Goal: Task Accomplishment & Management: Manage account settings

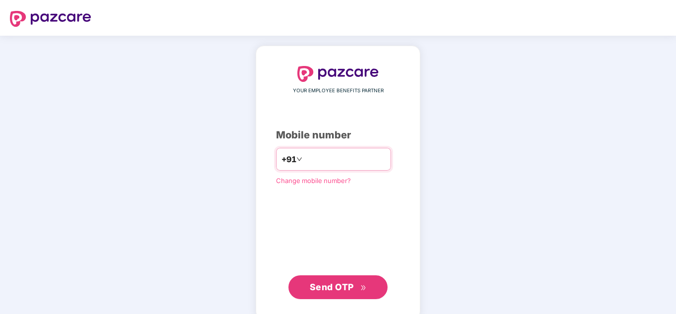
type input "**********"
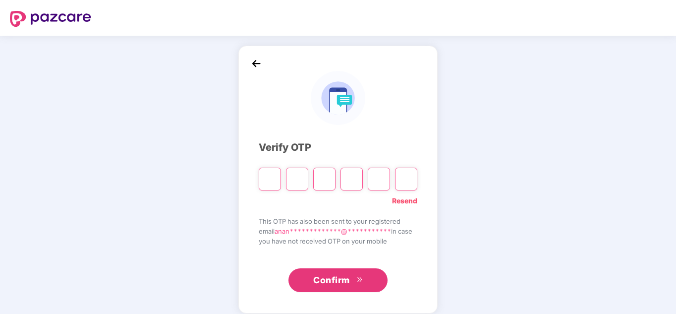
paste input "*"
type input "*"
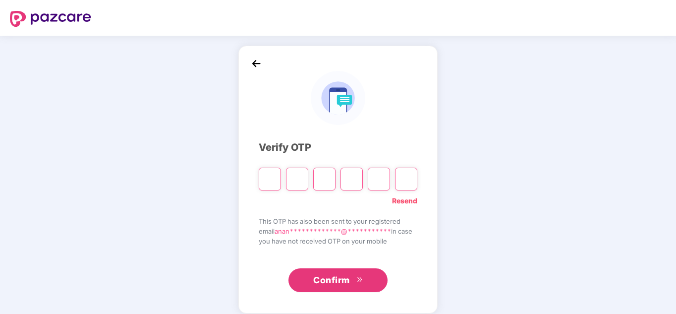
type input "*"
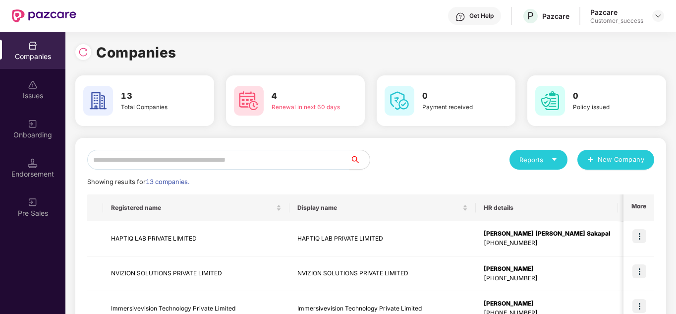
click at [427, 153] on div "Reports New Company" at bounding box center [513, 160] width 284 height 20
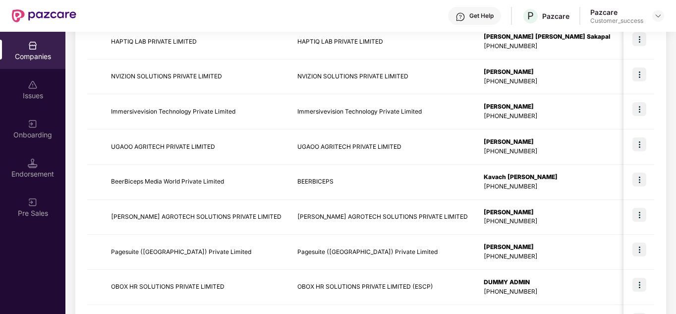
scroll to position [198, 0]
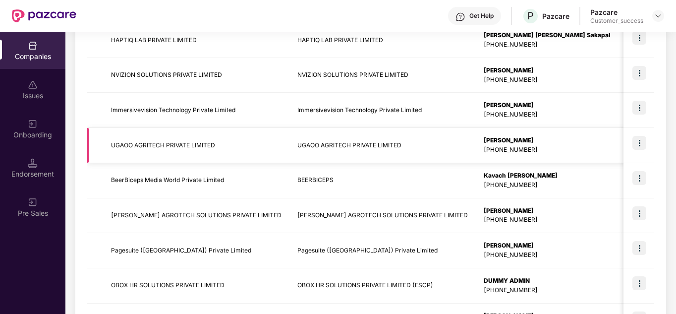
click at [640, 144] on img at bounding box center [640, 143] width 14 height 14
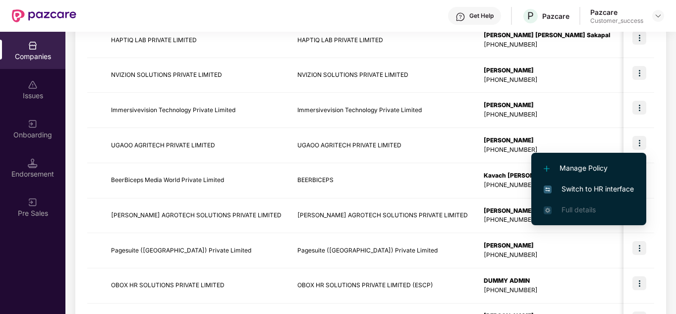
click at [608, 183] on span "Switch to HR interface" at bounding box center [589, 188] width 90 height 11
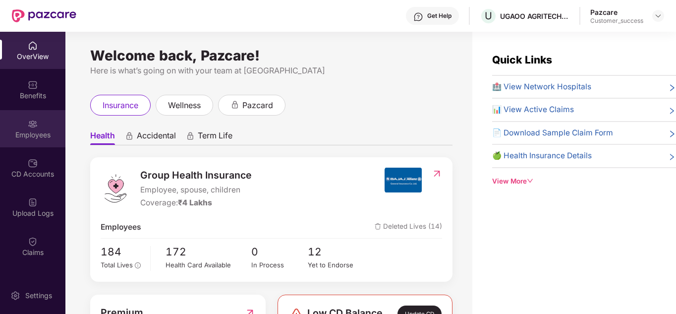
click at [24, 124] on div "Employees" at bounding box center [32, 128] width 65 height 37
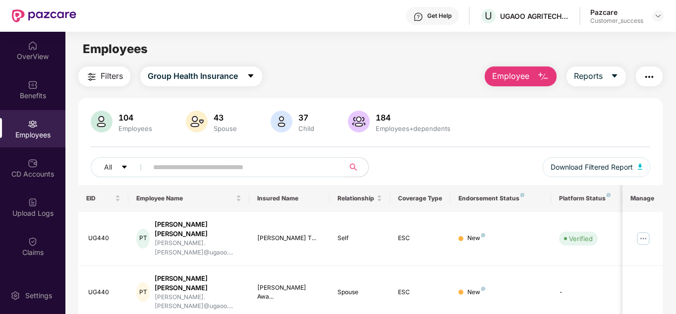
click at [447, 172] on div "All Download Filtered Report" at bounding box center [371, 171] width 560 height 28
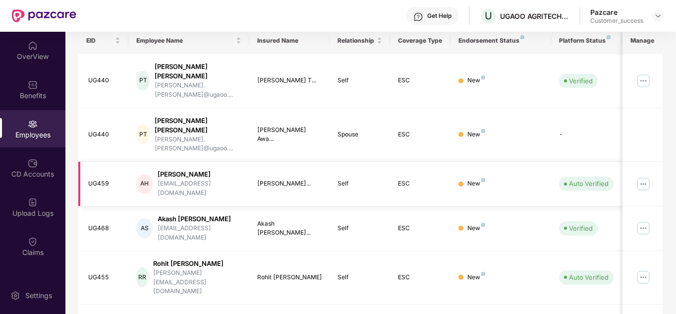
scroll to position [159, 0]
click at [642, 175] on img at bounding box center [644, 183] width 16 height 16
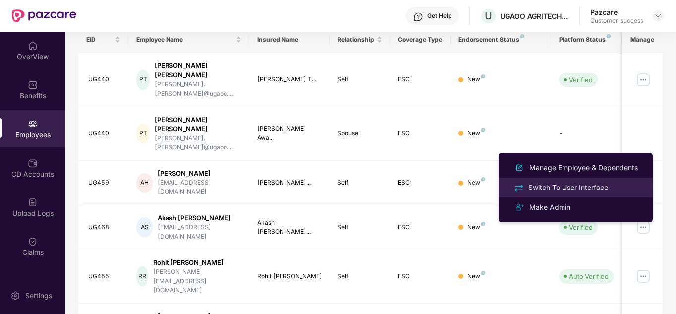
click at [566, 185] on div "Switch To User Interface" at bounding box center [569, 187] width 84 height 11
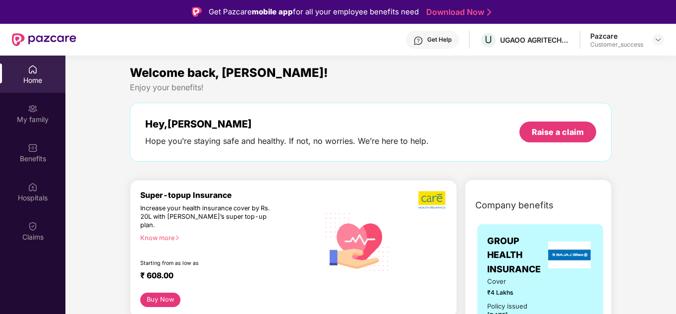
click at [443, 35] on div "Get Help" at bounding box center [432, 40] width 53 height 18
click at [657, 41] on img at bounding box center [659, 40] width 8 height 8
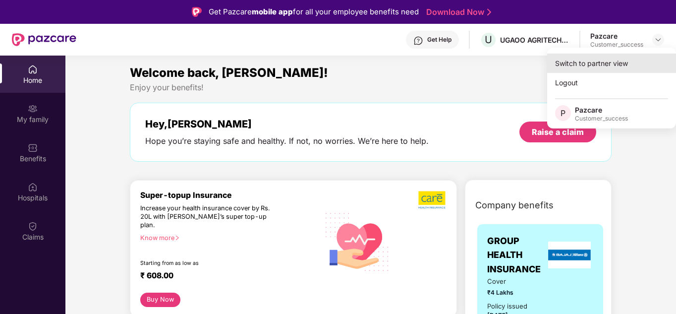
click at [624, 59] on div "Switch to partner view" at bounding box center [612, 63] width 129 height 19
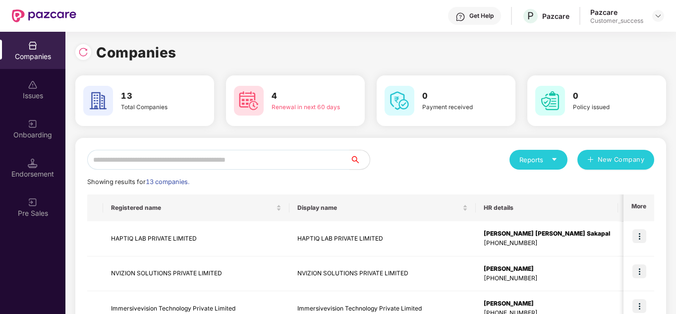
click at [560, 61] on div "Companies" at bounding box center [370, 53] width 591 height 22
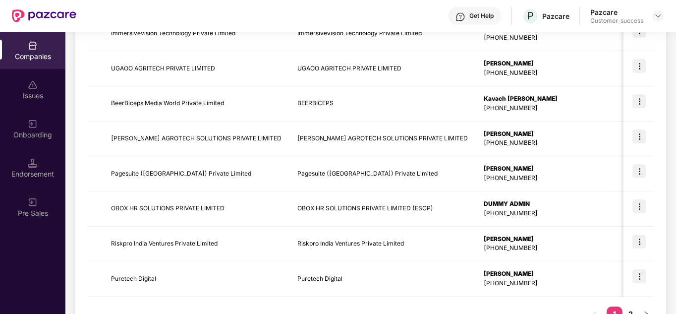
scroll to position [313, 0]
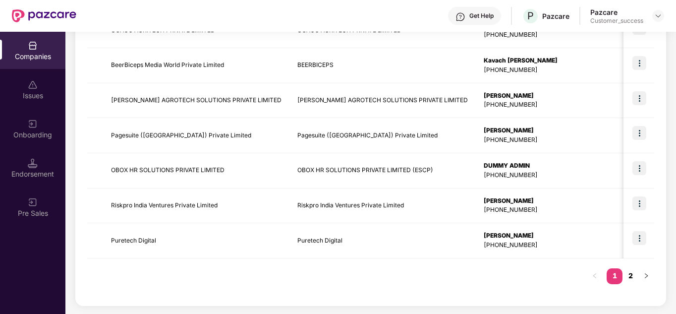
click at [628, 277] on link "2" at bounding box center [631, 275] width 16 height 15
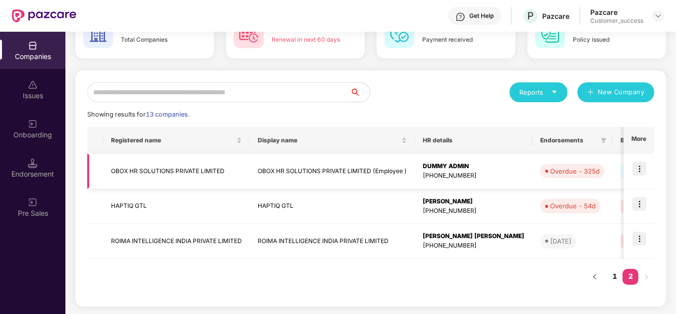
scroll to position [68, 0]
click at [637, 168] on img at bounding box center [640, 168] width 14 height 14
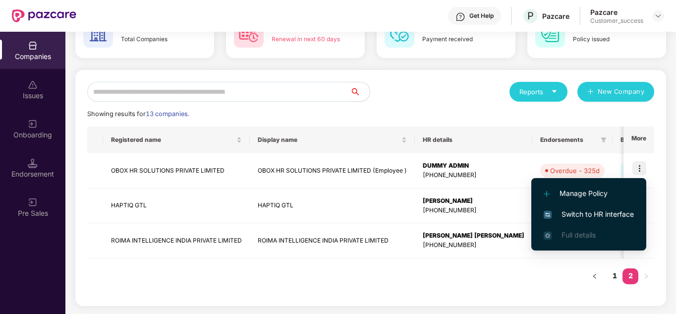
click at [576, 220] on li "Switch to HR interface" at bounding box center [589, 214] width 115 height 21
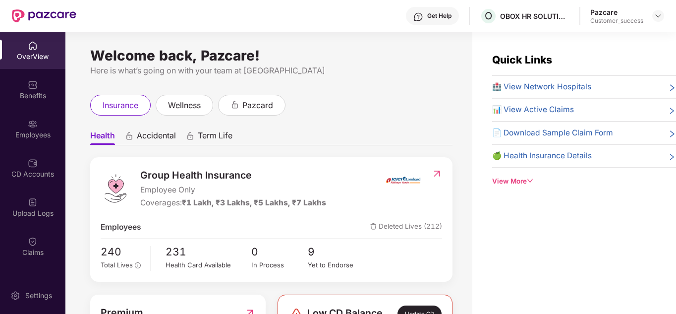
click at [293, 173] on span "Group Health Insurance" at bounding box center [233, 175] width 186 height 15
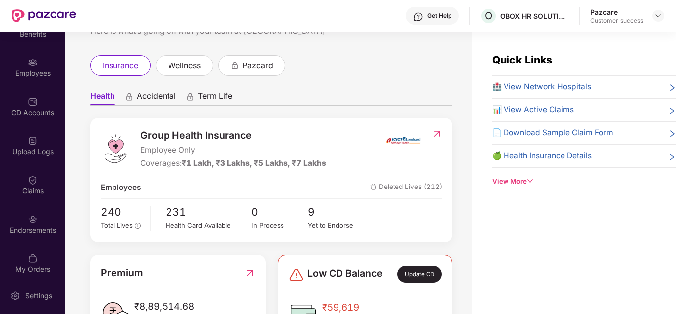
scroll to position [68, 0]
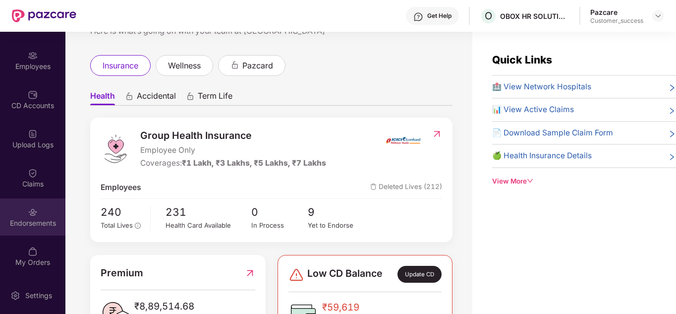
click at [33, 216] on img at bounding box center [33, 212] width 10 height 10
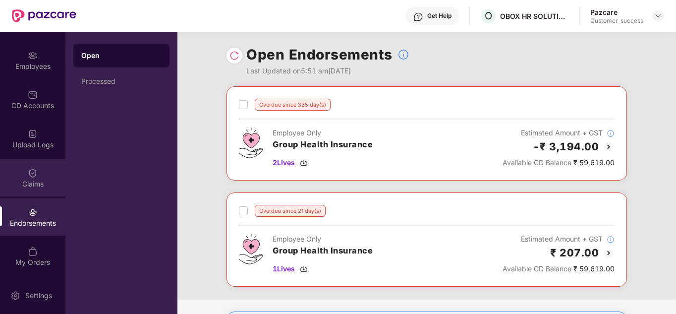
click at [31, 185] on div "Claims" at bounding box center [32, 184] width 65 height 10
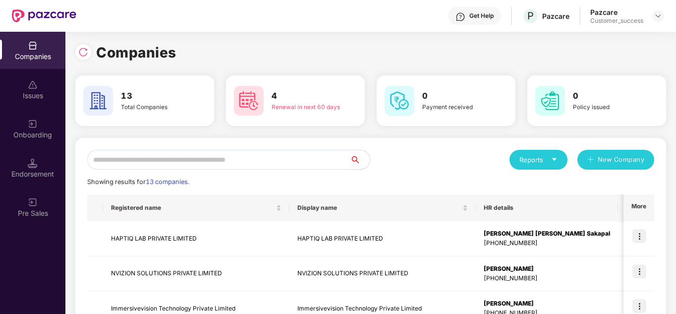
click at [441, 153] on div "Reports New Company" at bounding box center [513, 160] width 284 height 20
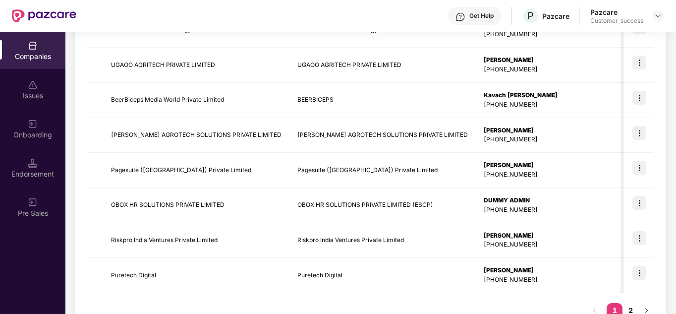
scroll to position [298, 0]
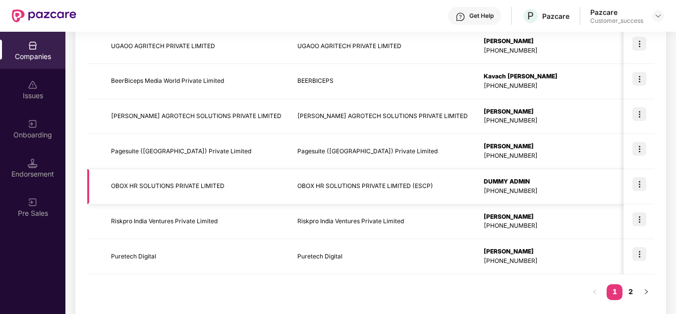
click at [641, 181] on img at bounding box center [640, 184] width 14 height 14
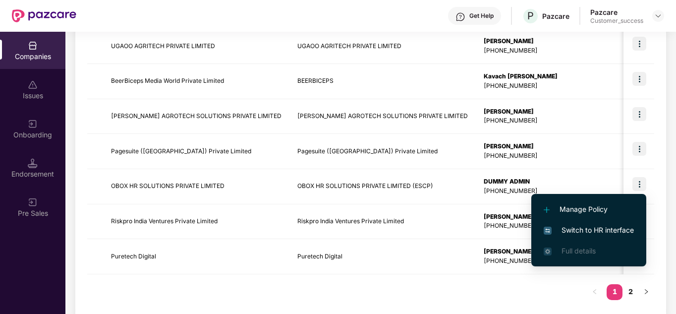
click at [580, 230] on span "Switch to HR interface" at bounding box center [589, 230] width 90 height 11
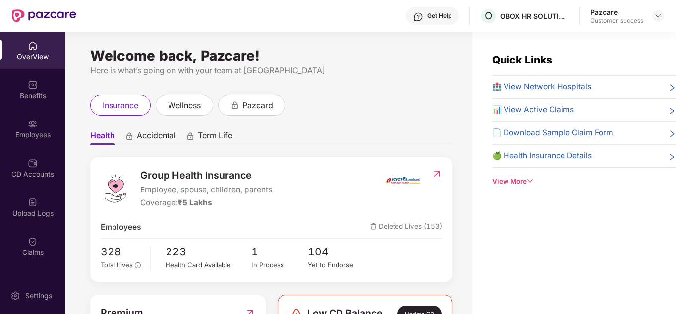
click at [331, 108] on div "insurance wellness pazcard" at bounding box center [271, 105] width 363 height 21
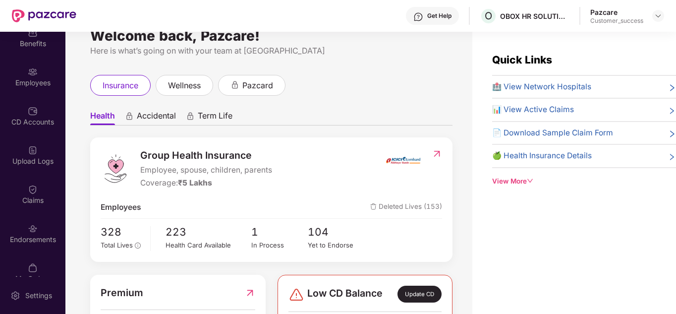
scroll to position [68, 0]
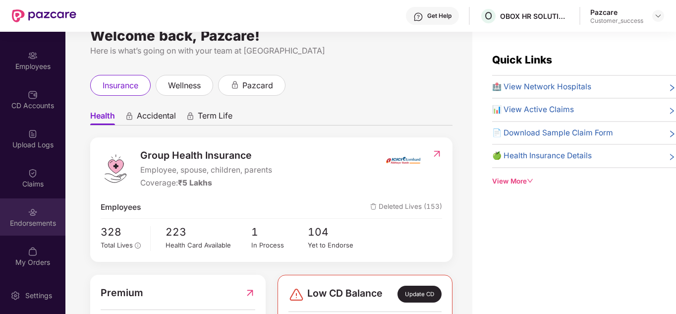
click at [30, 222] on div "Endorsements" at bounding box center [32, 223] width 65 height 10
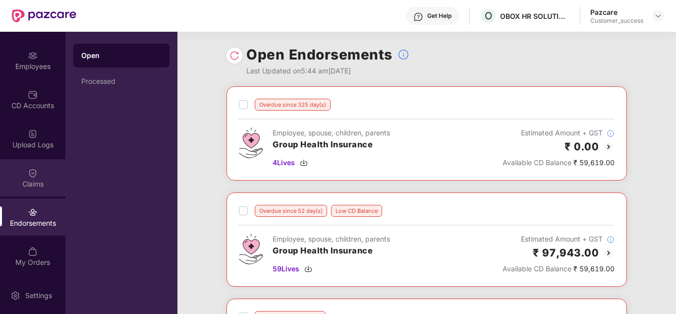
click at [33, 187] on div "Claims" at bounding box center [32, 184] width 65 height 10
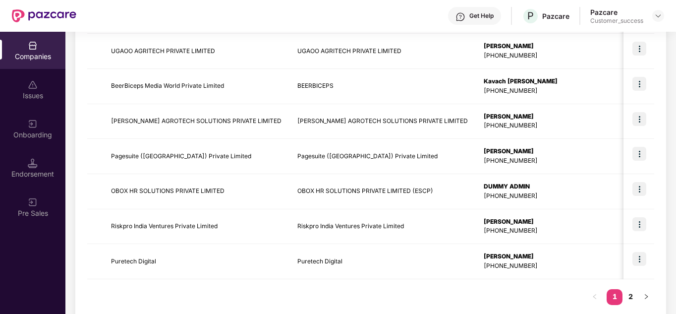
scroll to position [313, 0]
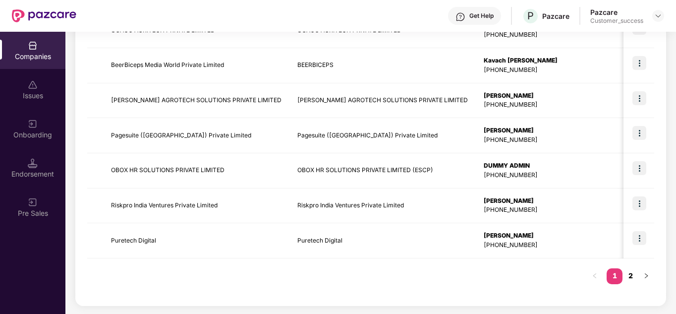
click at [631, 278] on link "2" at bounding box center [631, 275] width 16 height 15
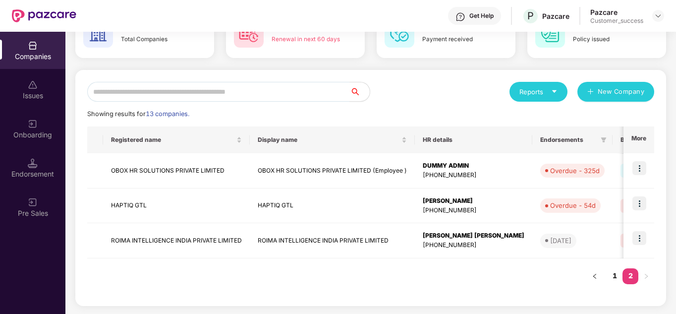
scroll to position [68, 0]
click at [643, 170] on img at bounding box center [640, 168] width 14 height 14
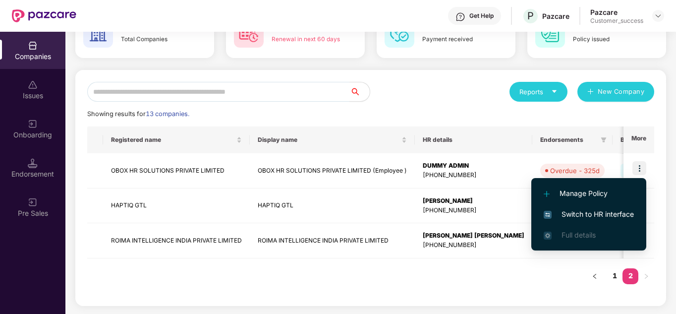
click at [593, 213] on span "Switch to HR interface" at bounding box center [589, 214] width 90 height 11
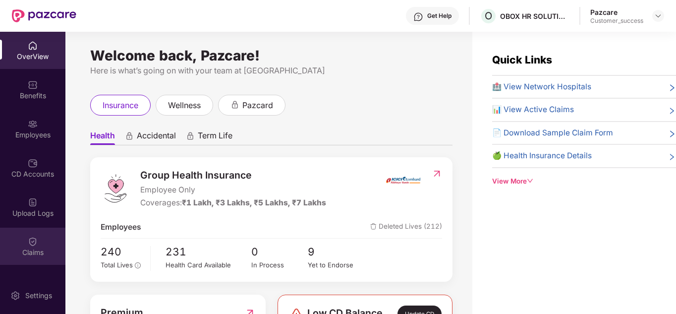
click at [40, 257] on div "Claims" at bounding box center [32, 246] width 65 height 37
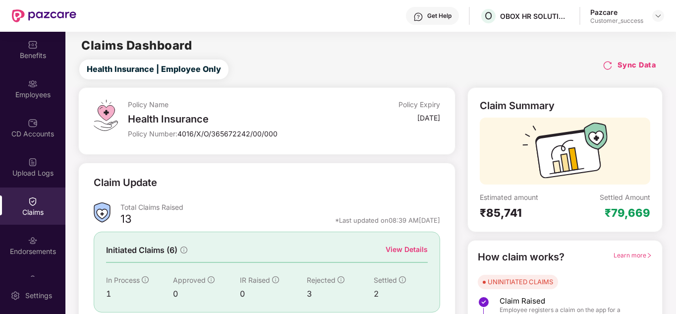
scroll to position [60, 0]
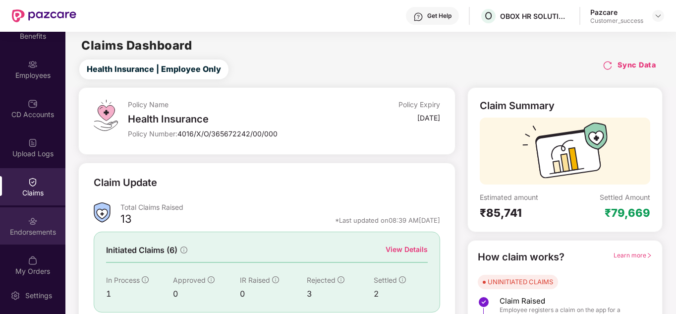
click at [23, 223] on div "Endorsements" at bounding box center [32, 225] width 65 height 37
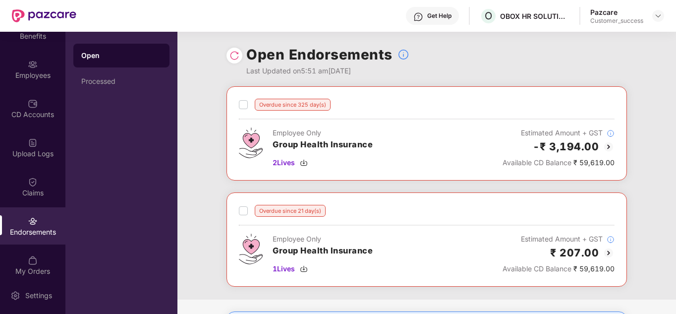
drag, startPoint x: 61, startPoint y: 222, endPoint x: 60, endPoint y: 240, distance: 18.5
click at [60, 240] on div "Endorsements" at bounding box center [32, 225] width 65 height 37
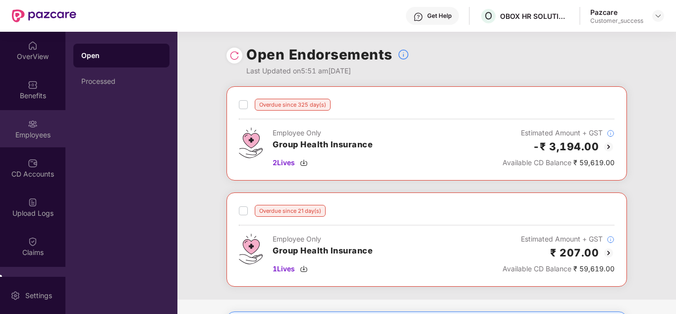
click at [40, 133] on div "Employees" at bounding box center [32, 135] width 65 height 10
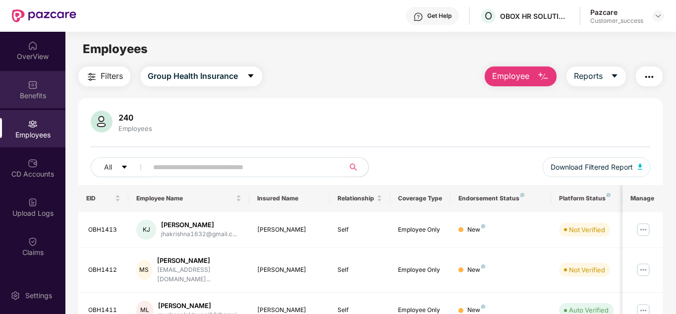
click at [33, 81] on img at bounding box center [33, 85] width 10 height 10
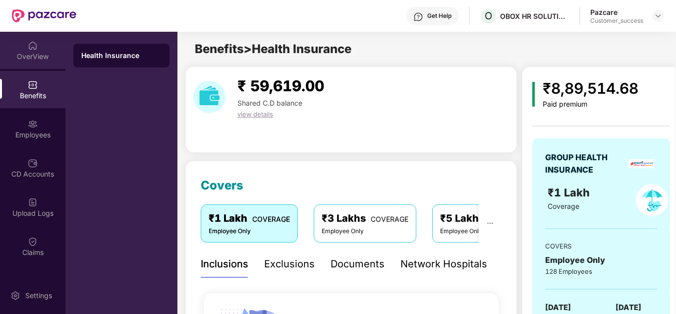
click at [31, 58] on div "OverView" at bounding box center [32, 57] width 65 height 10
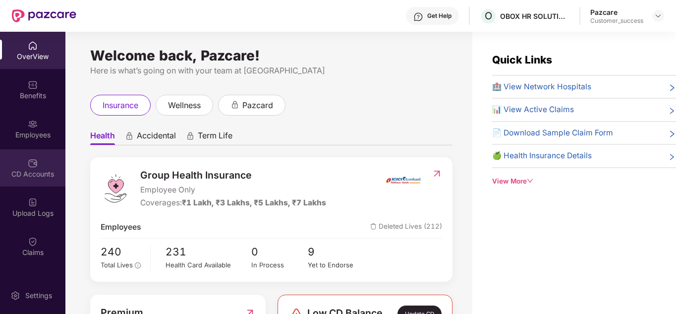
click at [28, 166] on img at bounding box center [33, 163] width 10 height 10
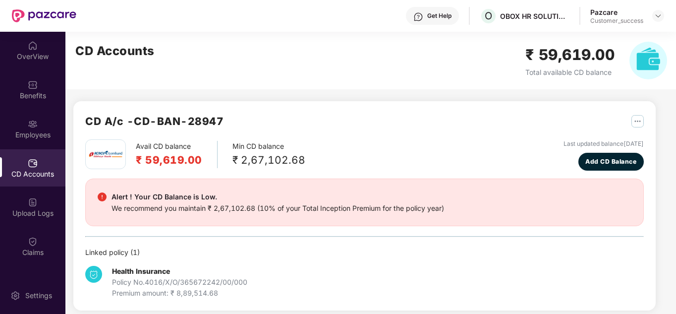
scroll to position [20, 0]
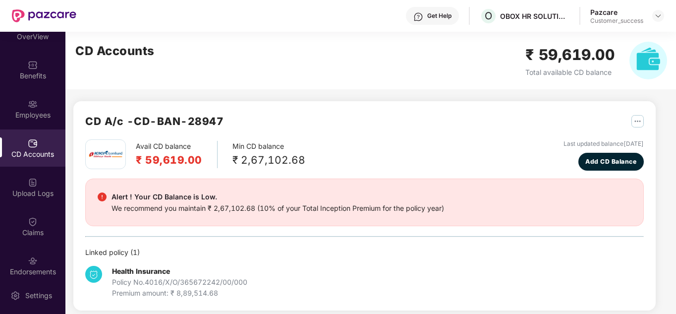
click at [275, 244] on div "Avail CD balance ₹ 59,619.00 Min CD balance ₹ 2,67,102.68 Last updated balance …" at bounding box center [364, 218] width 559 height 159
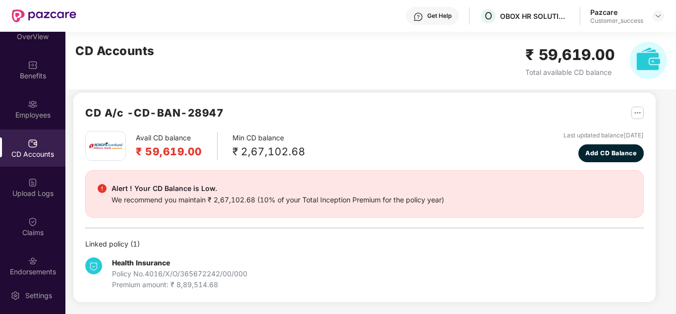
click at [310, 110] on div "CD A/c - CD-BAN-28947" at bounding box center [364, 118] width 559 height 26
click at [434, 107] on div "CD A/c - CD-BAN-28947" at bounding box center [364, 118] width 559 height 26
click at [268, 238] on div "Avail CD balance ₹ 59,619.00 Min CD balance ₹ 2,67,102.68 Last updated balance …" at bounding box center [364, 210] width 559 height 159
click at [233, 234] on div "Avail CD balance ₹ 59,619.00 Min CD balance ₹ 2,67,102.68 Last updated balance …" at bounding box center [364, 210] width 559 height 159
click at [654, 15] on div at bounding box center [659, 16] width 12 height 12
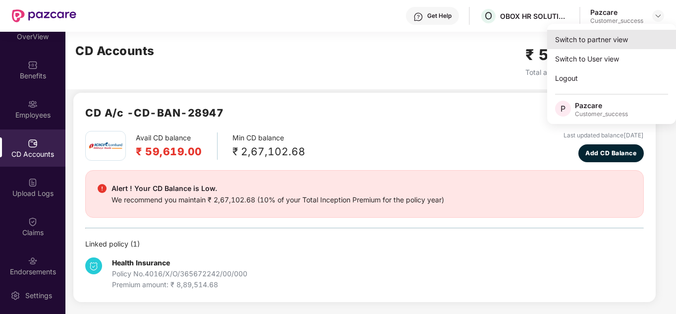
click at [588, 37] on div "Switch to partner view" at bounding box center [612, 39] width 129 height 19
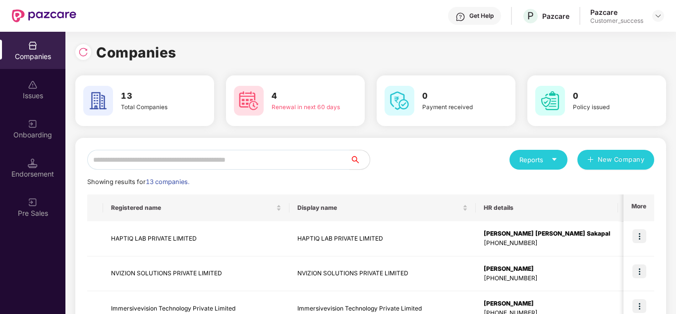
click at [405, 152] on div "Reports New Company" at bounding box center [513, 160] width 284 height 20
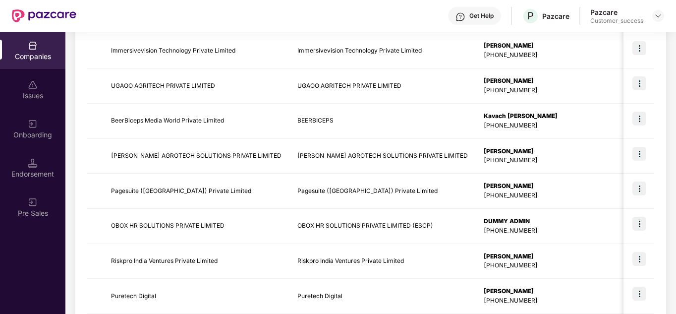
scroll to position [278, 0]
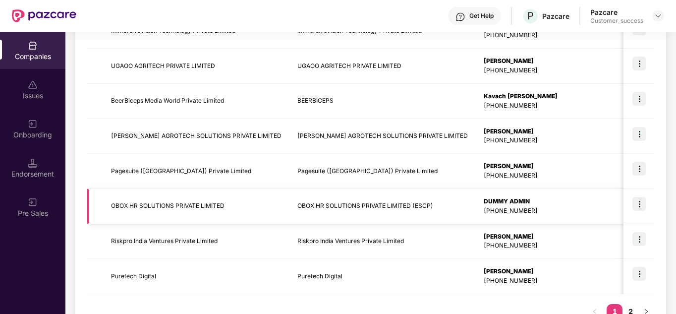
click at [646, 203] on img at bounding box center [640, 204] width 14 height 14
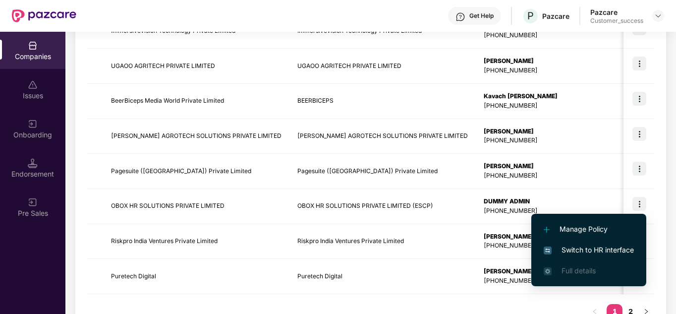
click at [588, 248] on span "Switch to HR interface" at bounding box center [589, 249] width 90 height 11
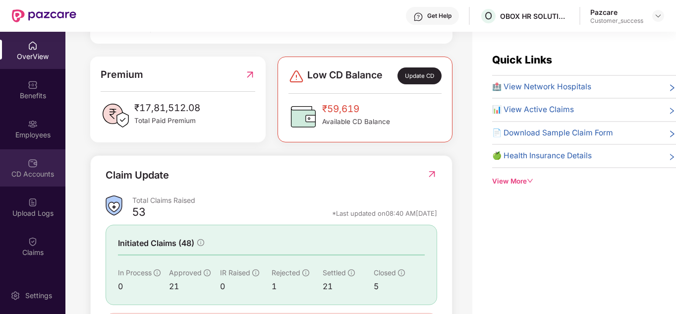
scroll to position [159, 0]
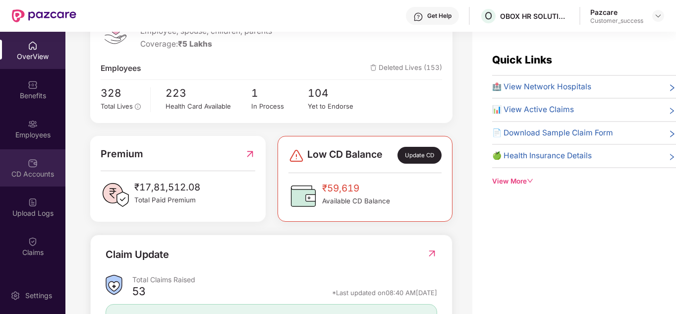
click at [30, 177] on div "CD Accounts" at bounding box center [32, 174] width 65 height 10
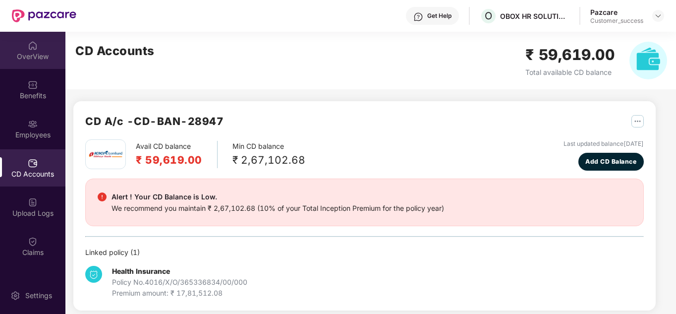
click at [35, 55] on div "OverView" at bounding box center [32, 57] width 65 height 10
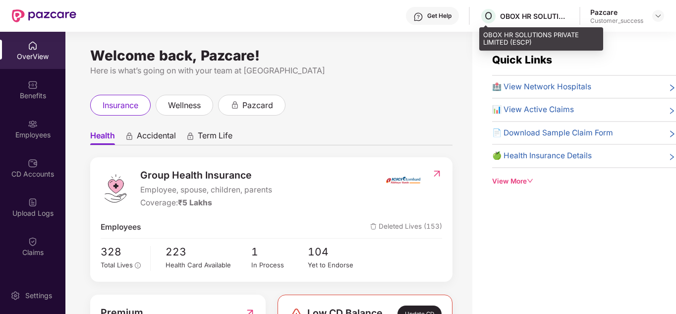
click at [532, 17] on div "OBOX HR SOLUTIONS PRIVATE LIMITED (ESCP)" at bounding box center [534, 15] width 69 height 9
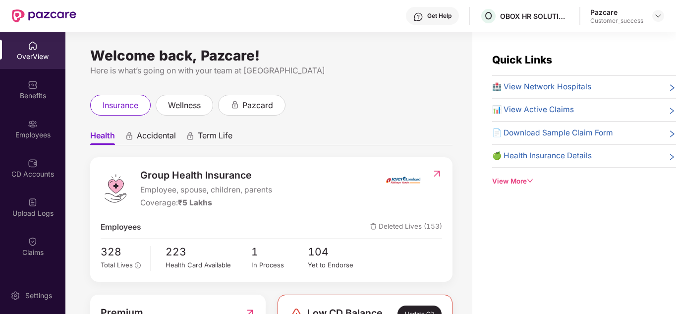
click at [345, 111] on div "insurance wellness pazcard" at bounding box center [271, 105] width 363 height 21
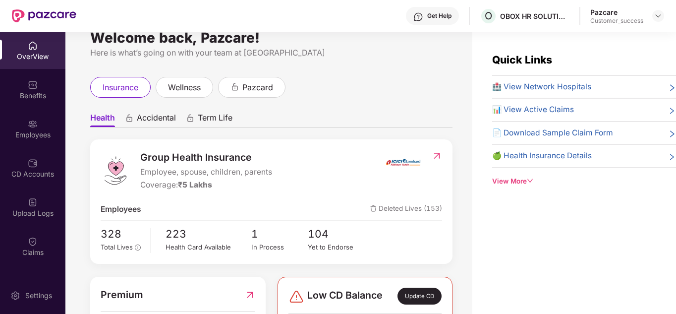
scroll to position [20, 0]
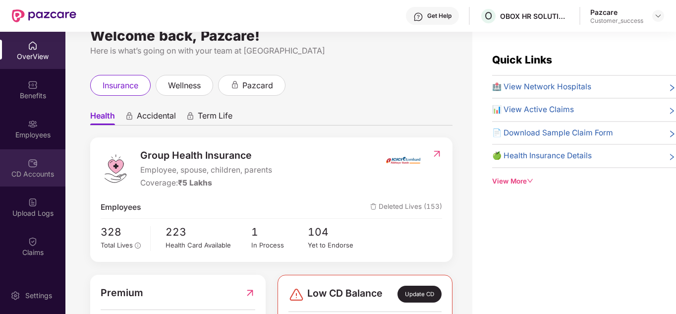
click at [28, 175] on div "CD Accounts" at bounding box center [32, 174] width 65 height 10
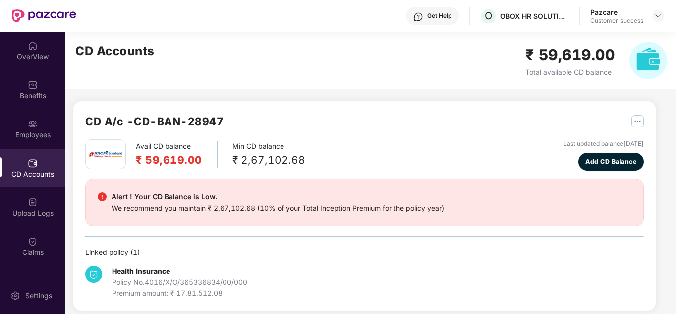
click at [383, 130] on div "CD A/c - CD-BAN-28947" at bounding box center [364, 126] width 559 height 26
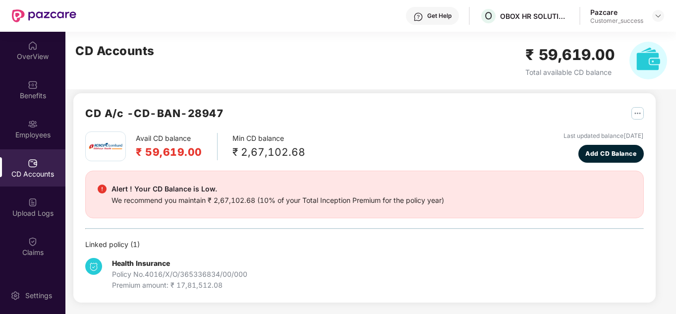
scroll to position [8, 0]
drag, startPoint x: 252, startPoint y: 270, endPoint x: 146, endPoint y: 275, distance: 106.2
click at [146, 275] on div "Health Insurance Policy No. 4016/X/O/365336834/00/000 Premium amount: ₹ 17,81,5…" at bounding box center [178, 273] width 186 height 33
copy div "4016/X/O/365336834/00/000"
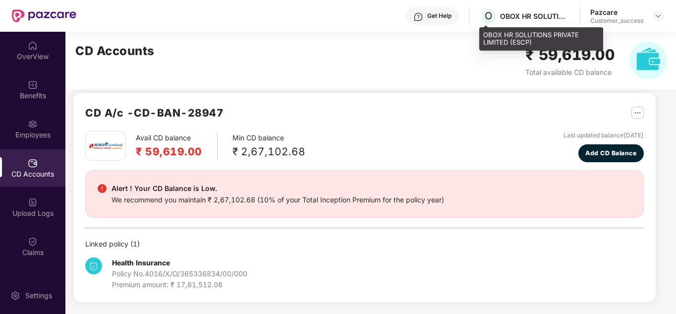
click at [527, 17] on div "OBOX HR SOLUTIONS PRIVATE LIMITED (ESCP)" at bounding box center [534, 15] width 69 height 9
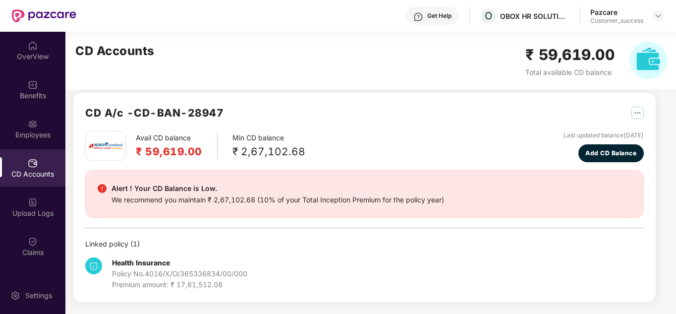
click at [617, 16] on div "Pazcare" at bounding box center [617, 11] width 53 height 9
click at [660, 16] on img at bounding box center [659, 16] width 8 height 8
click at [655, 16] on img at bounding box center [659, 16] width 8 height 8
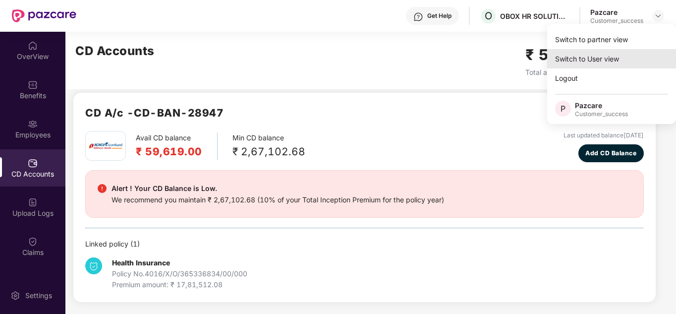
click at [585, 58] on div "Switch to User view" at bounding box center [612, 58] width 129 height 19
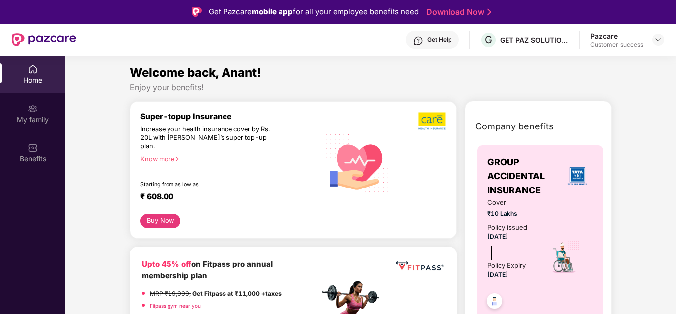
click at [652, 44] on div "Pazcare Customer_success" at bounding box center [628, 39] width 74 height 17
click at [656, 43] on img at bounding box center [659, 40] width 8 height 8
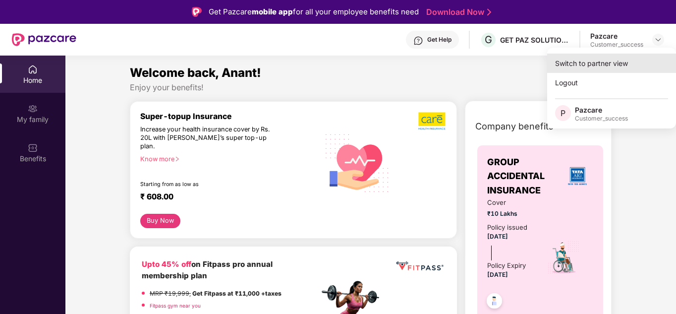
click at [608, 63] on div "Switch to partner view" at bounding box center [612, 63] width 129 height 19
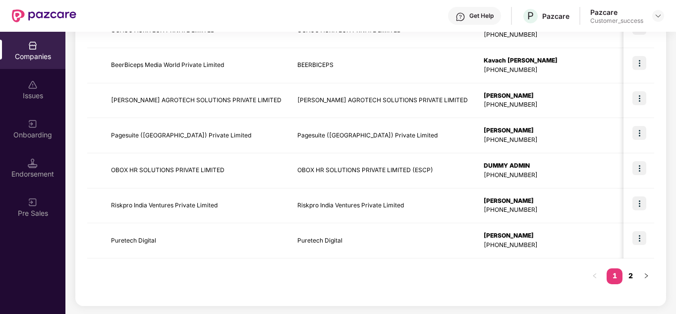
click at [626, 275] on link "2" at bounding box center [631, 275] width 16 height 15
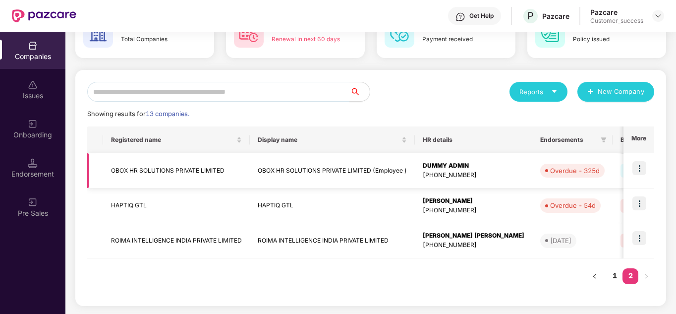
click at [648, 171] on td at bounding box center [639, 170] width 31 height 35
click at [644, 169] on img at bounding box center [640, 168] width 14 height 14
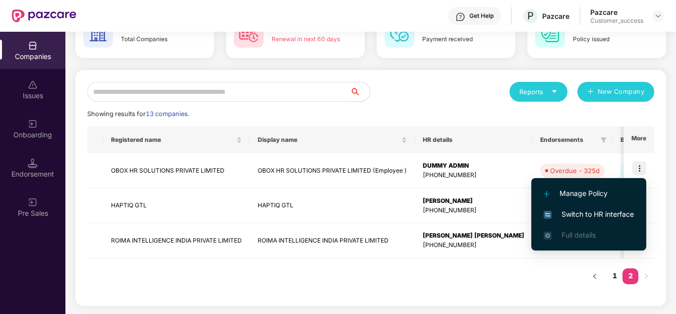
click at [595, 213] on span "Switch to HR interface" at bounding box center [589, 214] width 90 height 11
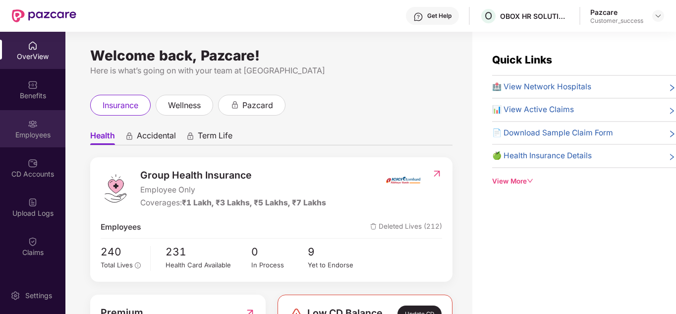
click at [25, 128] on div "Employees" at bounding box center [32, 128] width 65 height 37
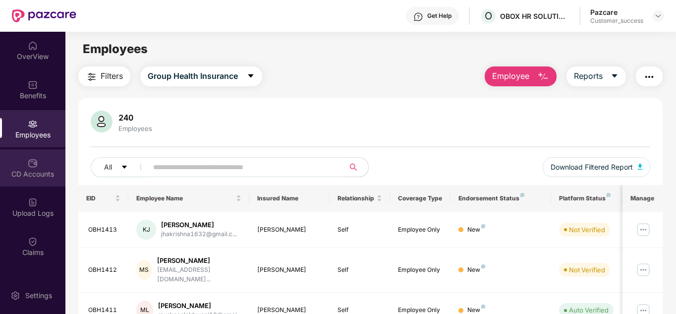
click at [31, 161] on img at bounding box center [33, 163] width 10 height 10
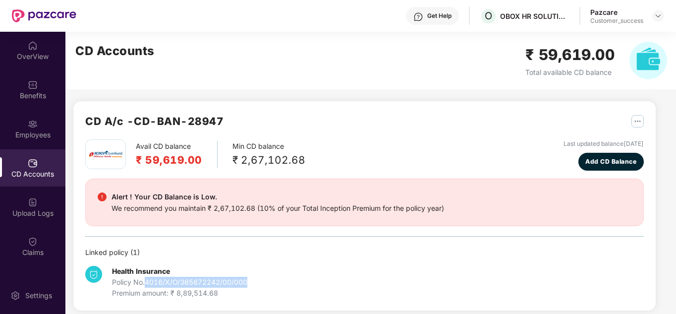
drag, startPoint x: 248, startPoint y: 280, endPoint x: 146, endPoint y: 279, distance: 101.7
click at [146, 279] on div "Policy No. 4016/X/O/365672242/00/000" at bounding box center [179, 282] width 135 height 11
copy div "4016/X/O/365672242/00/000"
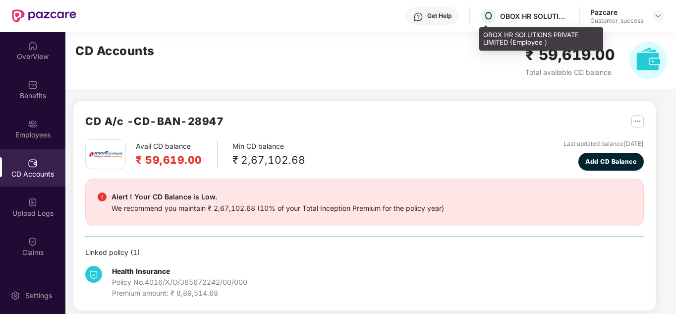
click at [538, 14] on div "OBOX HR SOLUTIONS PRIVATE LIMITED (Employee )" at bounding box center [534, 15] width 69 height 9
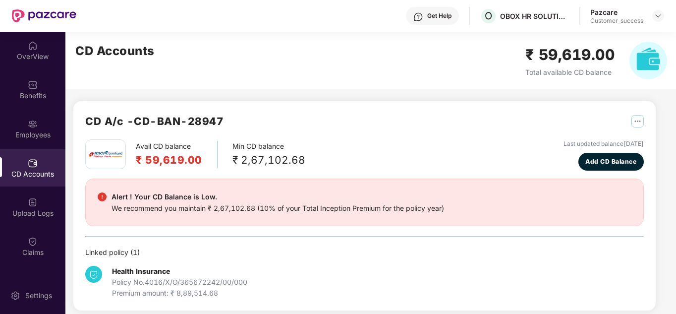
click at [649, 12] on div "Pazcare Customer_success" at bounding box center [628, 15] width 74 height 17
click at [658, 15] on img at bounding box center [659, 16] width 8 height 8
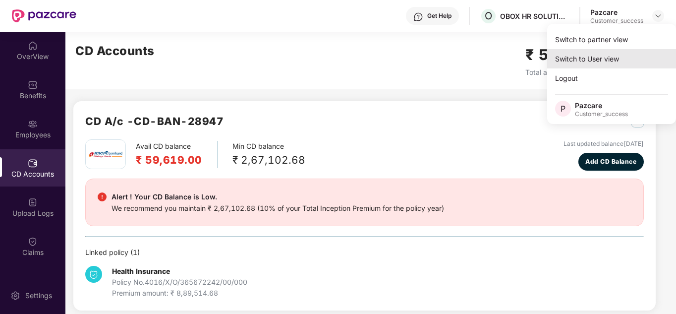
click at [590, 55] on div "Switch to User view" at bounding box center [612, 58] width 129 height 19
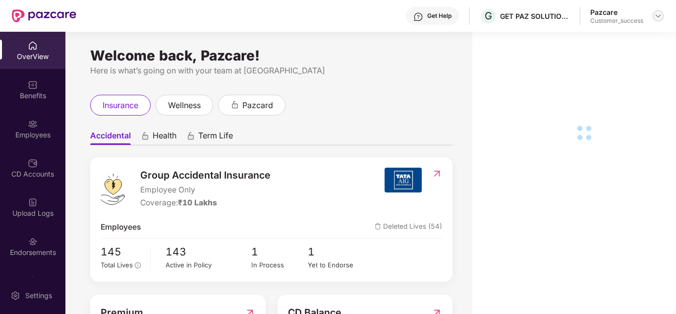
click at [655, 16] on img at bounding box center [659, 16] width 8 height 8
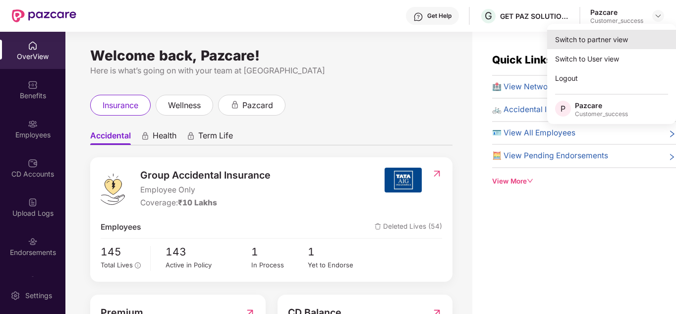
click at [608, 38] on div "Switch to partner view" at bounding box center [612, 39] width 129 height 19
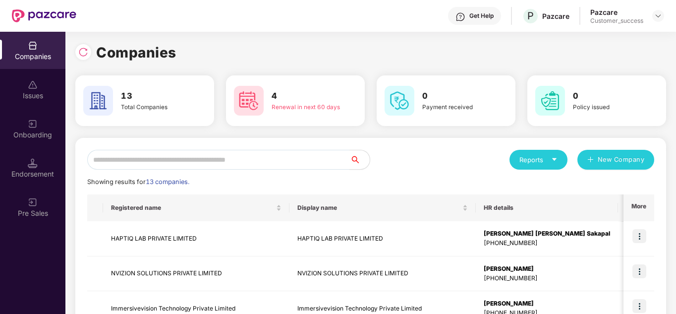
click at [462, 150] on div "Reports New Company" at bounding box center [513, 160] width 284 height 20
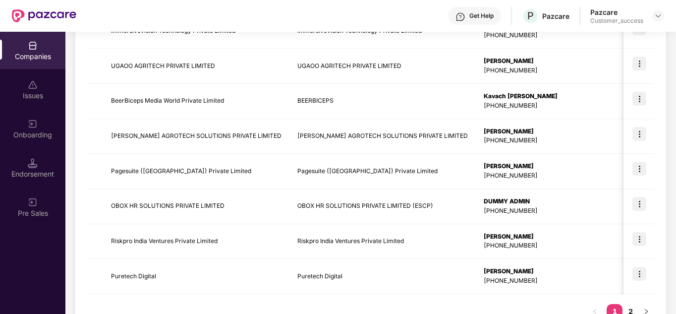
scroll to position [298, 0]
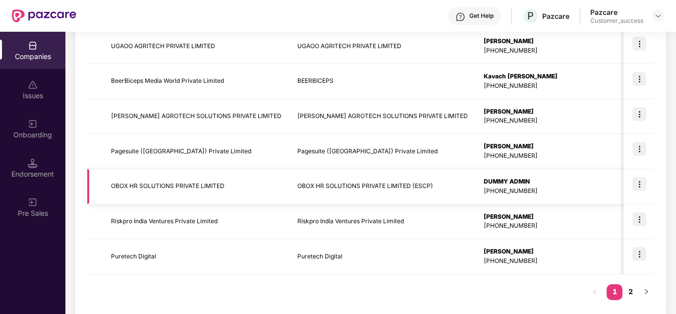
click at [642, 180] on img at bounding box center [640, 184] width 14 height 14
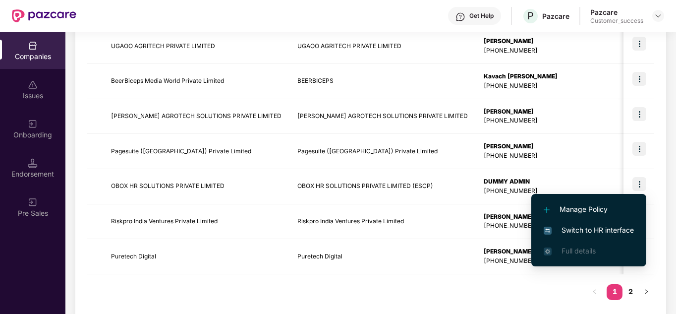
click at [591, 224] on li "Switch to HR interface" at bounding box center [589, 230] width 115 height 21
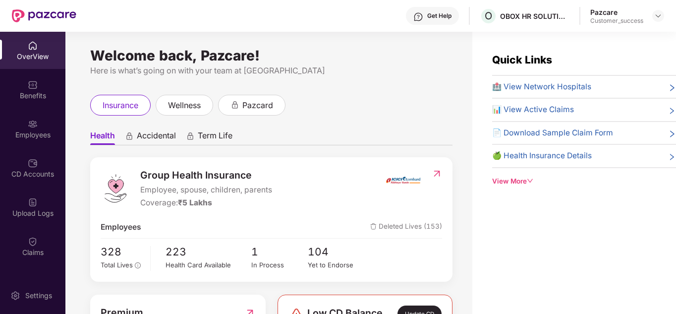
click at [327, 130] on ul "Health Accidental Term Life" at bounding box center [271, 135] width 363 height 20
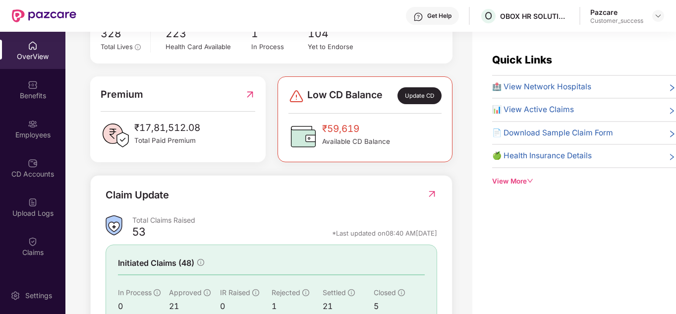
scroll to position [238, 0]
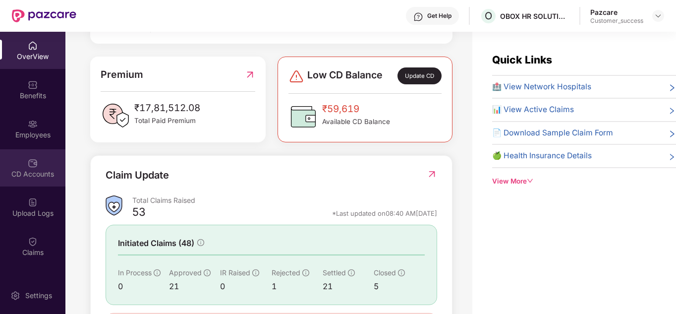
click at [24, 161] on div "CD Accounts" at bounding box center [32, 167] width 65 height 37
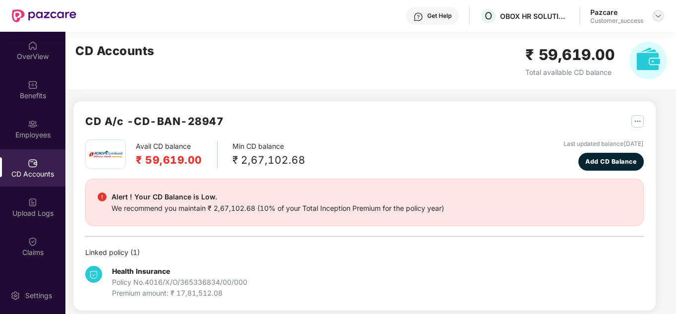
click at [660, 15] on img at bounding box center [659, 16] width 8 height 8
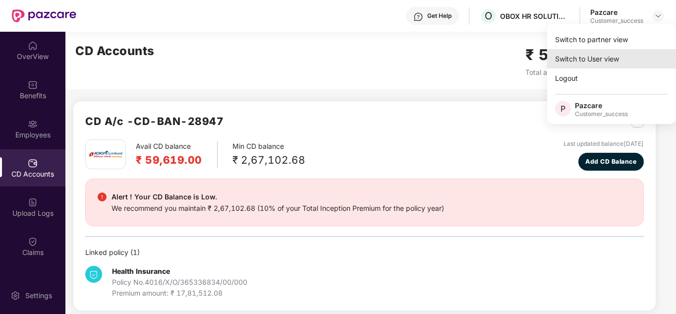
click at [614, 58] on div "Switch to User view" at bounding box center [612, 58] width 129 height 19
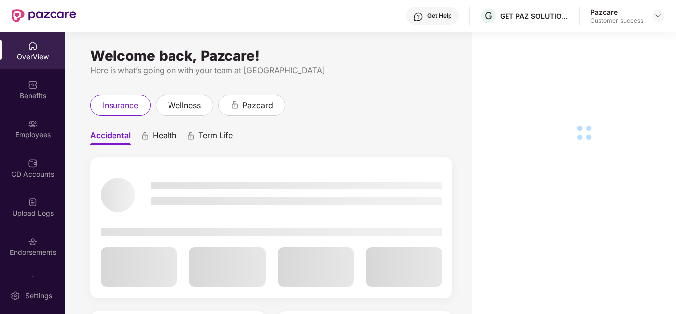
click at [660, 22] on div "Pazcare Customer_success" at bounding box center [628, 15] width 74 height 17
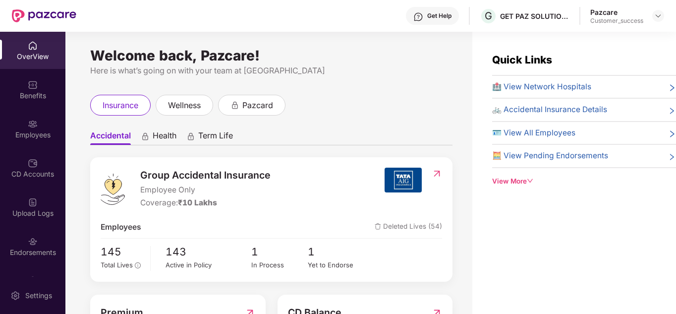
click at [656, 6] on div "Get Help G GET PAZ SOLUTIONS PRIVATE LIMTED Pazcare Customer_success" at bounding box center [370, 16] width 588 height 32
click at [657, 8] on div "Pazcare Customer_success" at bounding box center [628, 15] width 74 height 17
click at [657, 9] on div "Pazcare Customer_success" at bounding box center [628, 15] width 74 height 17
click at [657, 14] on img at bounding box center [659, 16] width 8 height 8
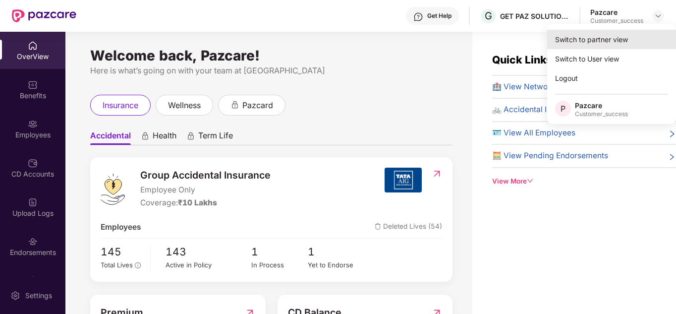
click at [620, 35] on div "Switch to partner view" at bounding box center [612, 39] width 129 height 19
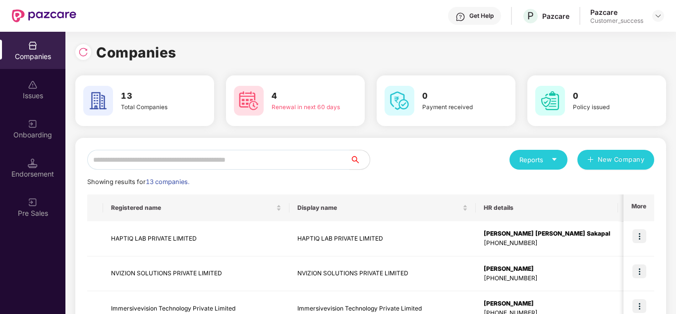
click at [521, 47] on div "Companies" at bounding box center [370, 53] width 591 height 22
click at [417, 157] on div "Reports New Company" at bounding box center [513, 160] width 284 height 20
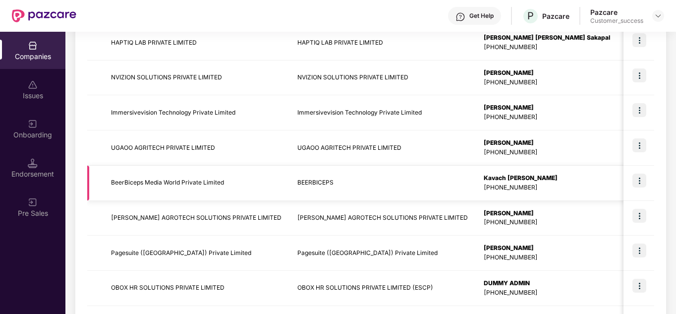
scroll to position [194, 0]
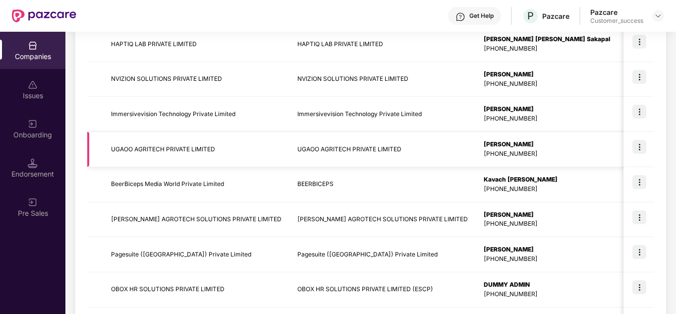
click at [644, 149] on img at bounding box center [640, 147] width 14 height 14
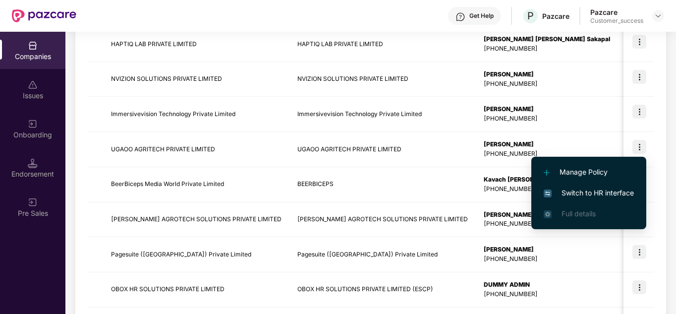
click at [596, 189] on span "Switch to HR interface" at bounding box center [589, 192] width 90 height 11
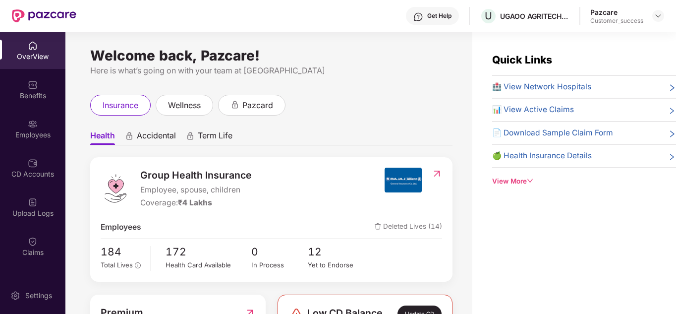
click at [370, 114] on div "insurance wellness pazcard" at bounding box center [271, 105] width 363 height 21
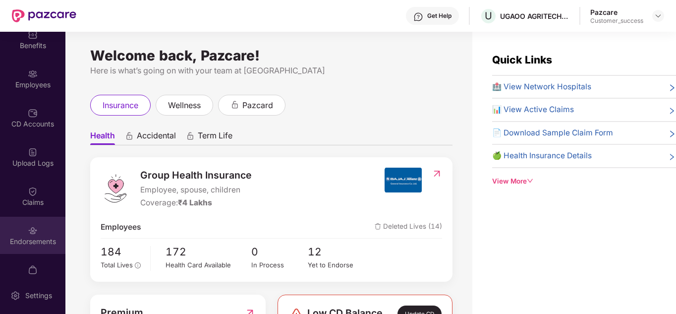
scroll to position [52, 0]
click at [9, 226] on div "Endorsements" at bounding box center [32, 233] width 65 height 37
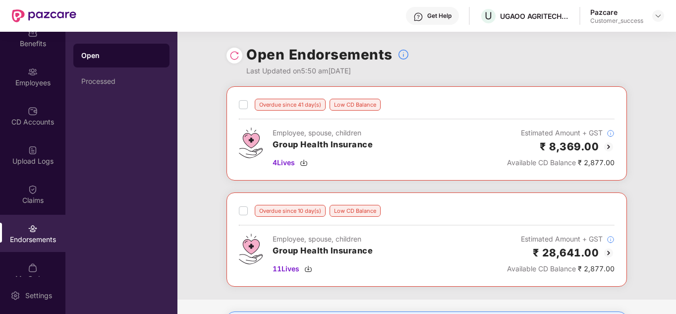
click at [184, 178] on div "Overdue since 41 day(s) Low CD Balance Employee, spouse, children Group Health …" at bounding box center [427, 192] width 499 height 213
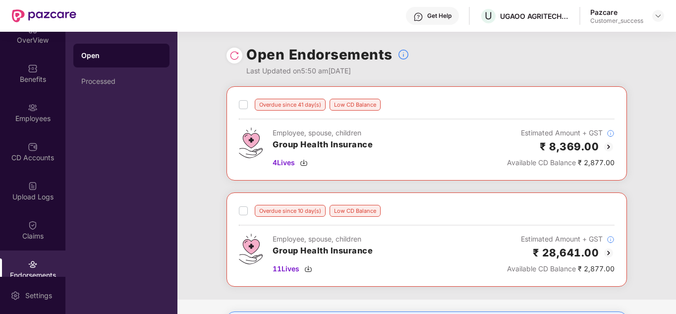
scroll to position [17, 0]
click at [632, 15] on div "Pazcare" at bounding box center [617, 11] width 53 height 9
click at [649, 15] on div "Pazcare Customer_success" at bounding box center [628, 15] width 74 height 17
click at [657, 15] on img at bounding box center [659, 16] width 8 height 8
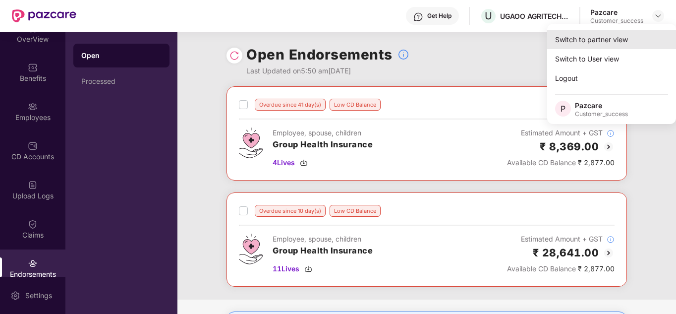
click at [619, 41] on div "Switch to partner view" at bounding box center [612, 39] width 129 height 19
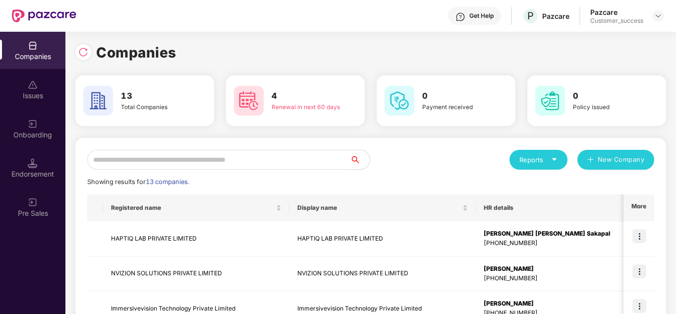
click at [526, 47] on div "Companies" at bounding box center [370, 53] width 591 height 22
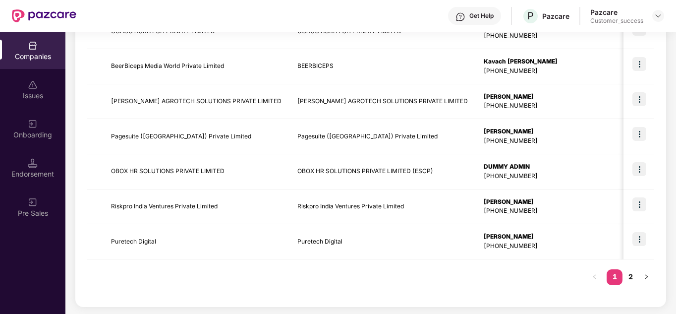
scroll to position [313, 0]
click at [640, 173] on img at bounding box center [640, 168] width 14 height 14
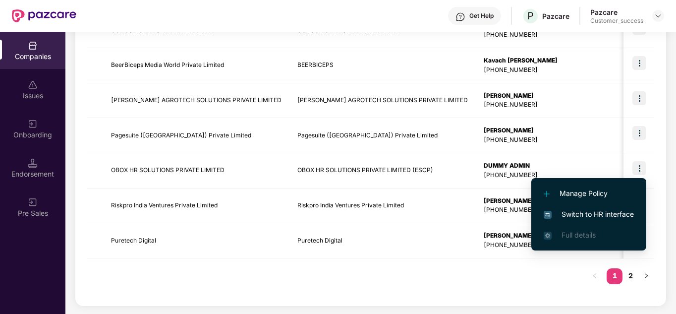
click at [598, 215] on span "Switch to HR interface" at bounding box center [589, 214] width 90 height 11
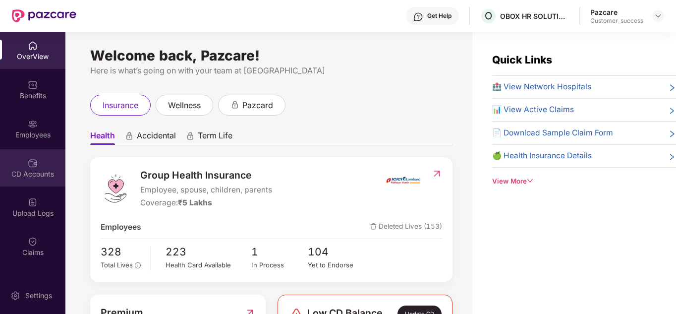
click at [42, 172] on div "CD Accounts" at bounding box center [32, 174] width 65 height 10
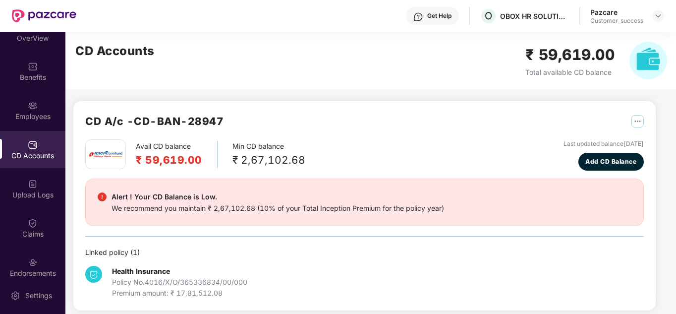
scroll to position [20, 0]
click at [662, 18] on img at bounding box center [659, 16] width 8 height 8
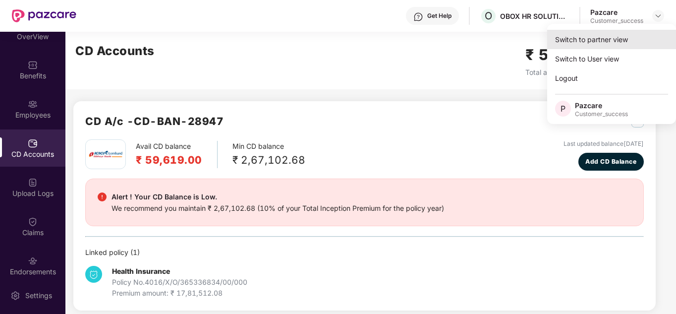
click at [615, 38] on div "Switch to partner view" at bounding box center [612, 39] width 129 height 19
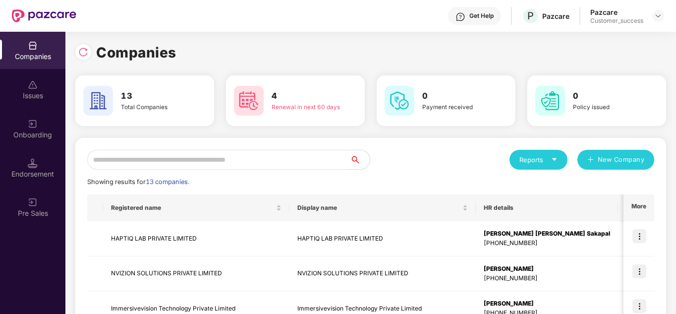
click at [441, 179] on div "Showing results for 13 companies." at bounding box center [370, 182] width 567 height 10
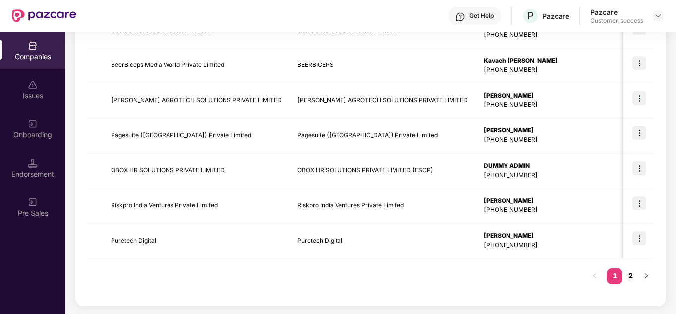
click at [626, 275] on link "2" at bounding box center [631, 275] width 16 height 15
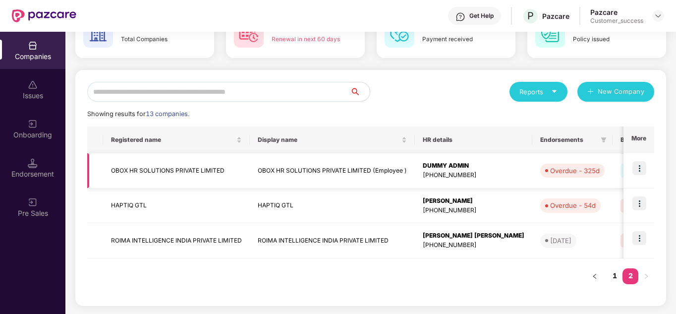
click at [640, 162] on img at bounding box center [640, 168] width 14 height 14
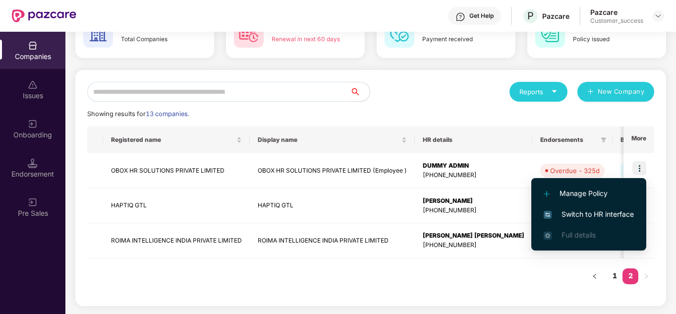
click at [586, 210] on span "Switch to HR interface" at bounding box center [589, 214] width 90 height 11
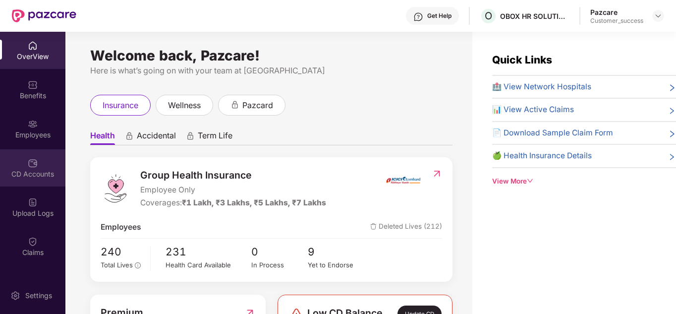
click at [32, 162] on img at bounding box center [33, 163] width 10 height 10
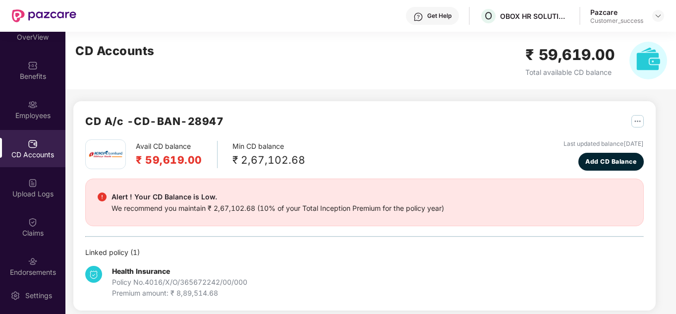
scroll to position [20, 0]
click at [385, 144] on div "Avail CD balance ₹ 59,619.00 Min CD balance ₹ 2,67,102.68 Last updated balance …" at bounding box center [364, 154] width 559 height 31
